Goal: Navigation & Orientation: Find specific page/section

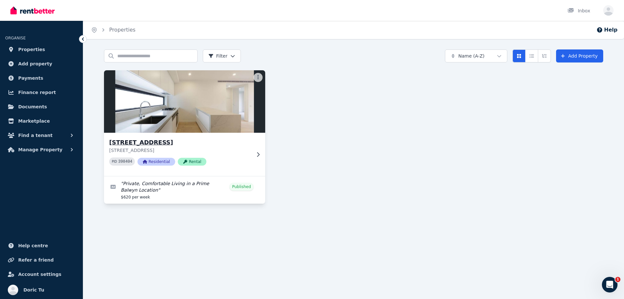
click at [150, 95] on img at bounding box center [184, 102] width 169 height 66
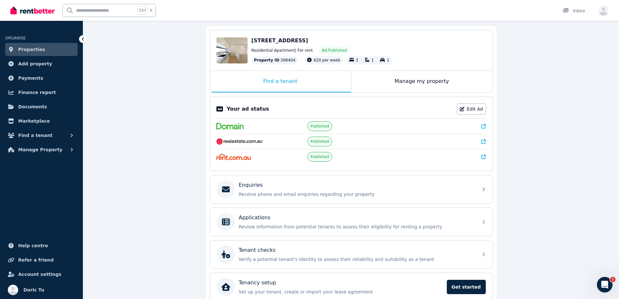
scroll to position [89, 0]
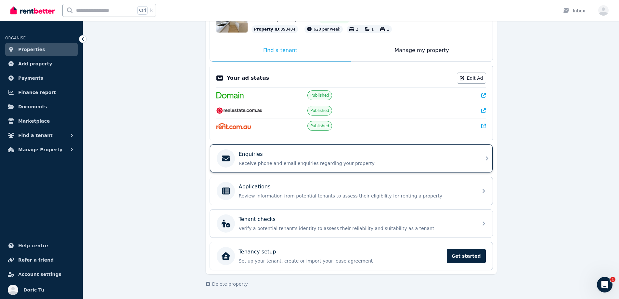
click at [250, 154] on p "Enquiries" at bounding box center [251, 154] width 24 height 8
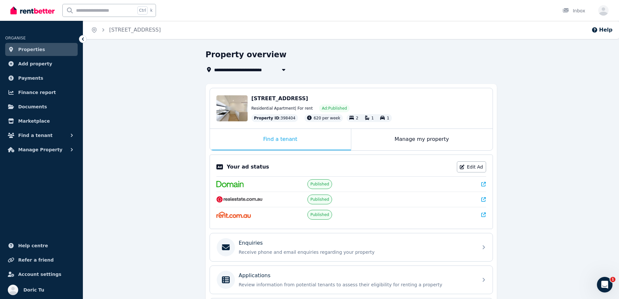
click at [33, 43] on link "Properties" at bounding box center [41, 49] width 72 height 13
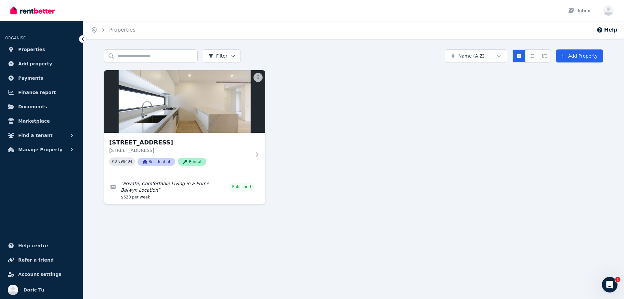
click at [42, 6] on img at bounding box center [32, 11] width 44 height 10
